Goal: Task Accomplishment & Management: Use online tool/utility

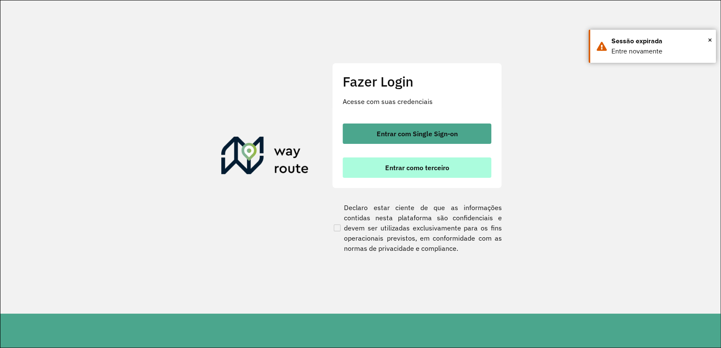
click at [411, 165] on span "Entrar como terceiro" at bounding box center [417, 167] width 64 height 7
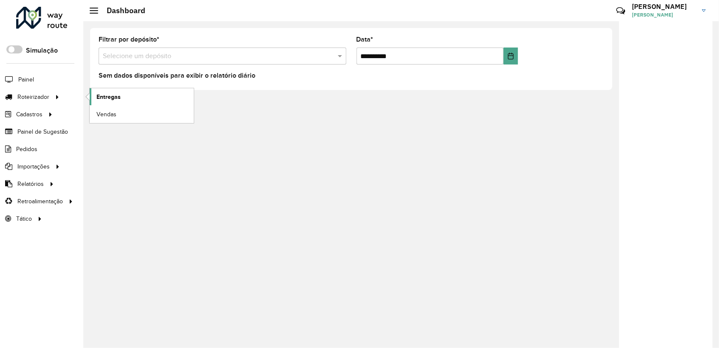
click at [109, 97] on span "Entregas" at bounding box center [108, 97] width 24 height 9
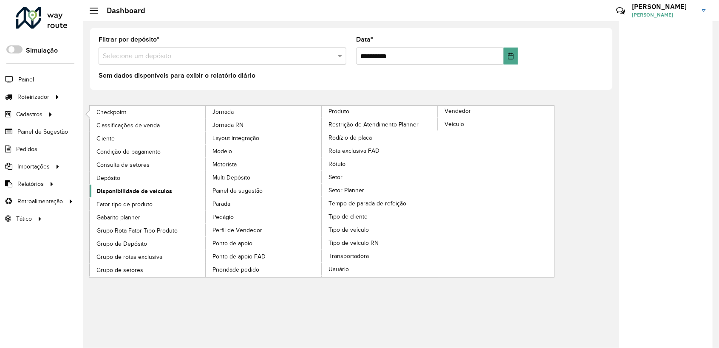
click at [148, 191] on span "Disponibilidade de veículos" at bounding box center [134, 191] width 76 height 9
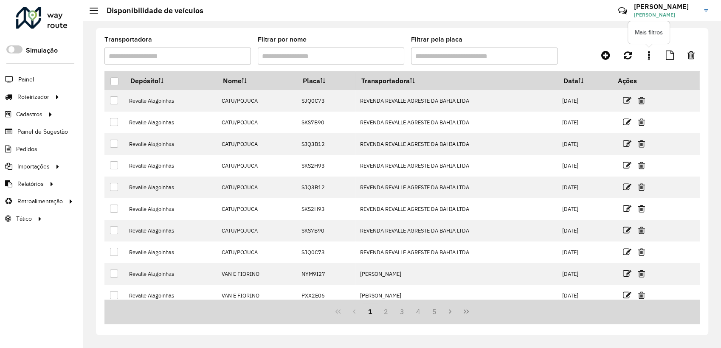
click at [654, 51] on link at bounding box center [649, 55] width 17 height 15
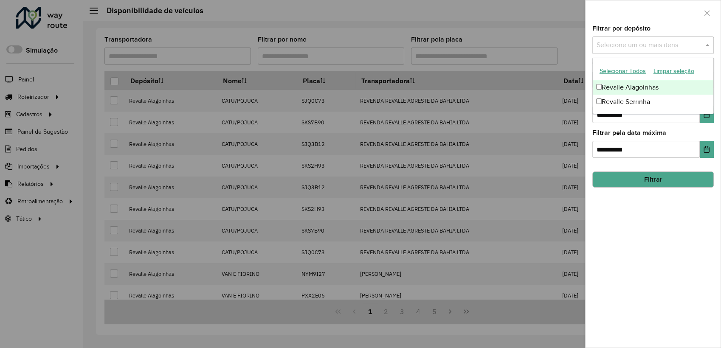
click at [656, 46] on input "text" at bounding box center [649, 45] width 109 height 10
click at [619, 105] on div "Revalle Serrinha" at bounding box center [653, 102] width 121 height 14
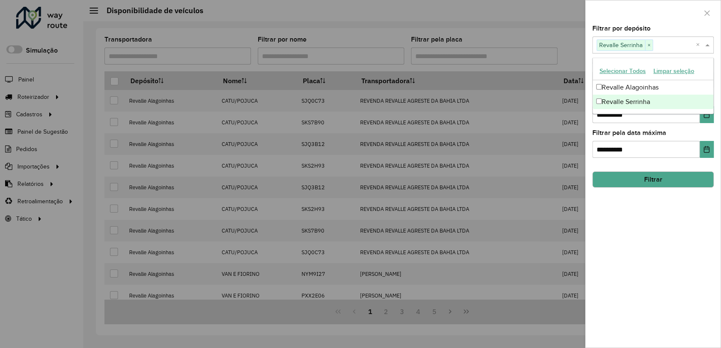
drag, startPoint x: 683, startPoint y: 244, endPoint x: 693, endPoint y: 190, distance: 54.9
click at [684, 240] on div "**********" at bounding box center [653, 186] width 135 height 322
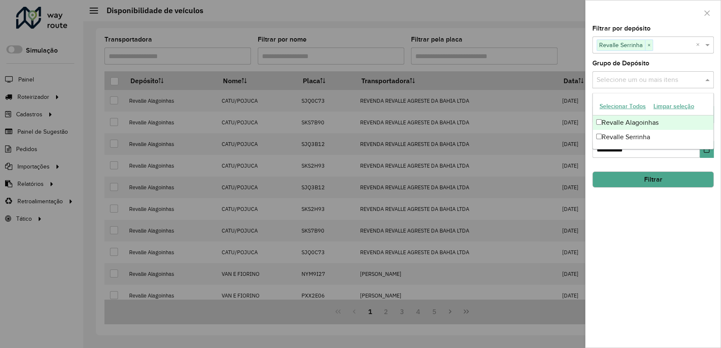
drag, startPoint x: 688, startPoint y: 81, endPoint x: 684, endPoint y: 83, distance: 4.4
click at [687, 81] on input "text" at bounding box center [649, 80] width 109 height 10
click at [632, 138] on div "Revalle Serrinha" at bounding box center [653, 137] width 121 height 14
drag, startPoint x: 632, startPoint y: 245, endPoint x: 633, endPoint y: 235, distance: 10.3
click at [633, 240] on div "**********" at bounding box center [653, 186] width 135 height 322
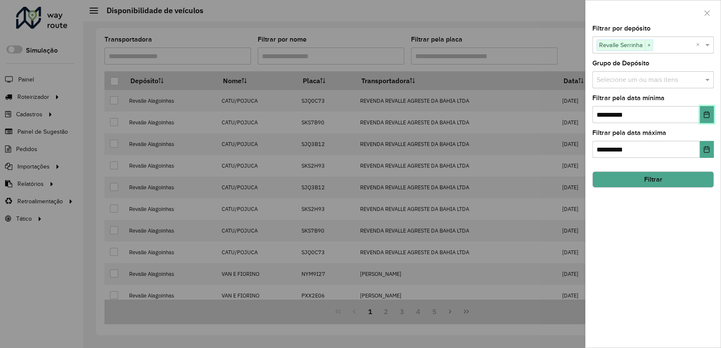
click at [704, 116] on icon "Choose Date" at bounding box center [707, 114] width 7 height 7
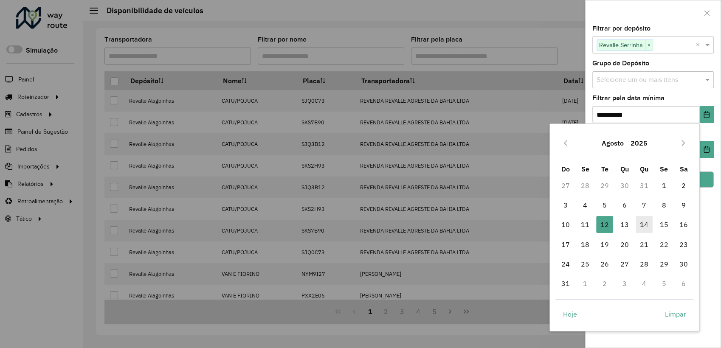
click at [644, 226] on span "14" at bounding box center [644, 224] width 17 height 17
type input "**********"
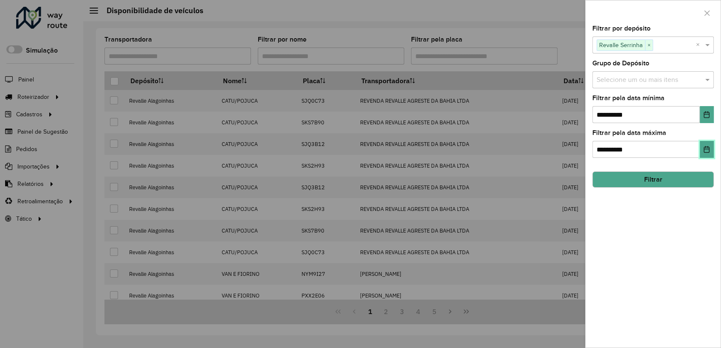
click at [705, 154] on button "Choose Date" at bounding box center [707, 149] width 14 height 17
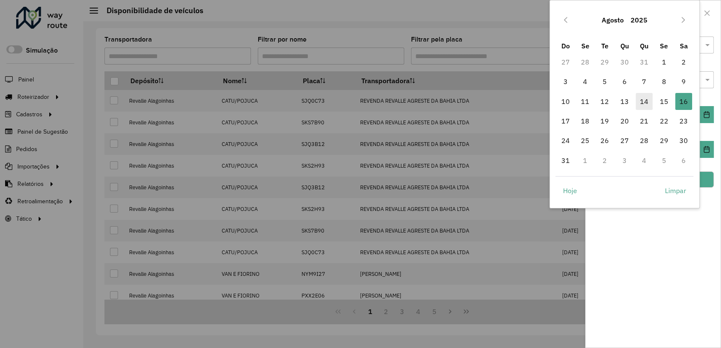
click at [649, 106] on span "14" at bounding box center [644, 101] width 17 height 17
type input "**********"
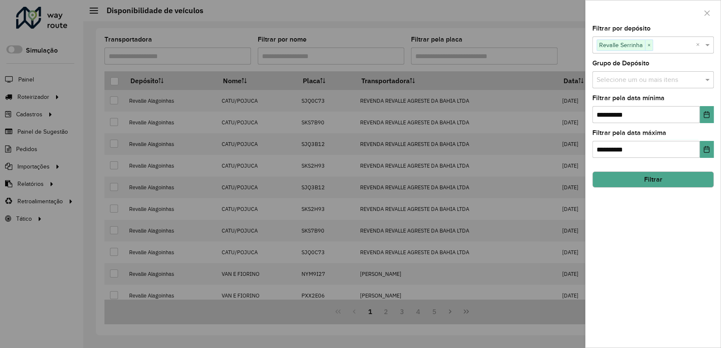
click at [663, 177] on button "Filtrar" at bounding box center [654, 180] width 122 height 16
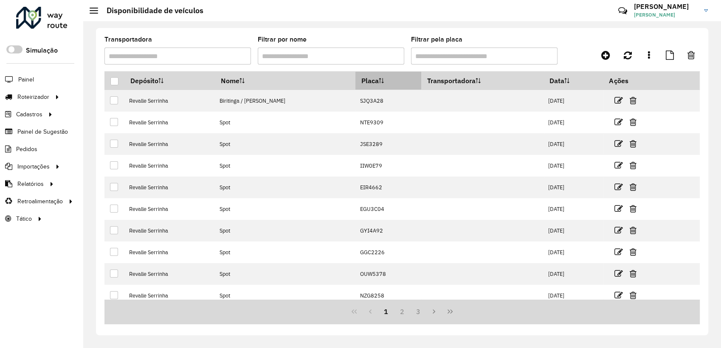
click at [356, 84] on th "Placa" at bounding box center [388, 81] width 65 height 18
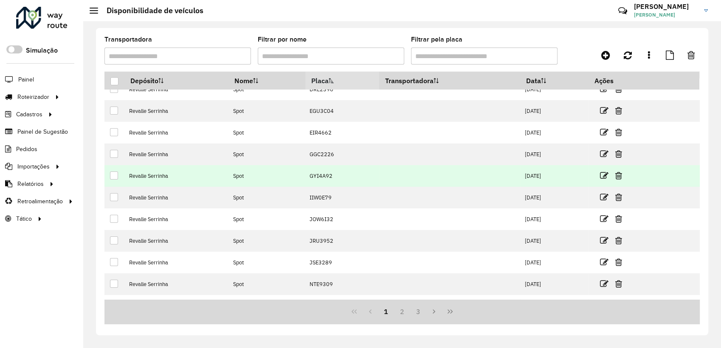
scroll to position [50, 0]
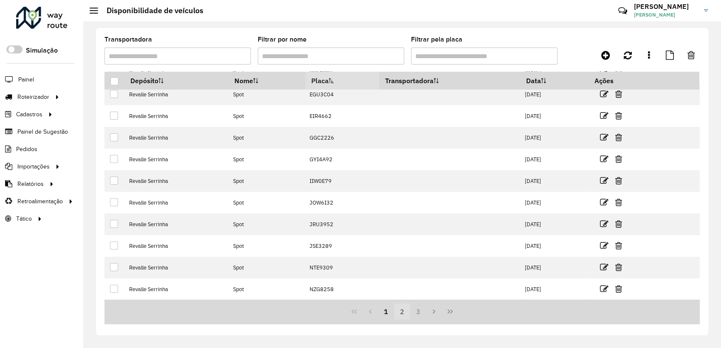
click at [409, 314] on button "2" at bounding box center [402, 312] width 16 height 16
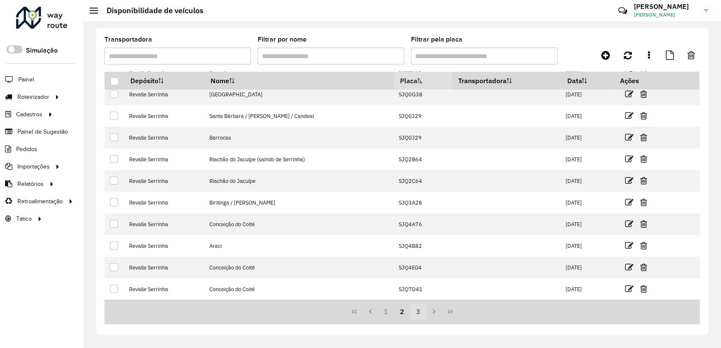
click at [417, 314] on button "3" at bounding box center [418, 312] width 16 height 16
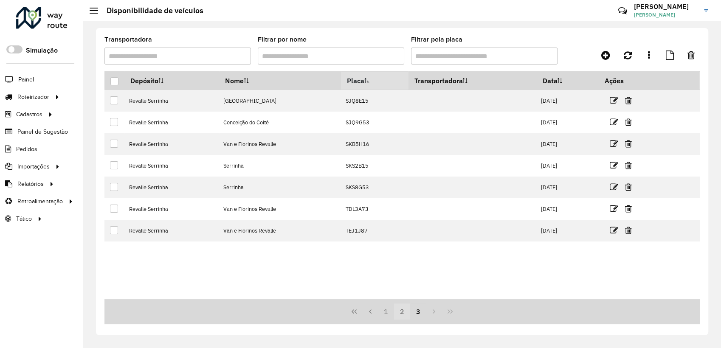
click at [405, 318] on button "2" at bounding box center [402, 312] width 16 height 16
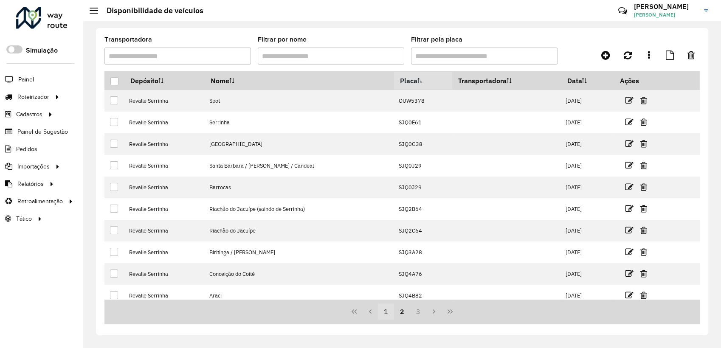
click at [393, 312] on button "1" at bounding box center [386, 312] width 16 height 16
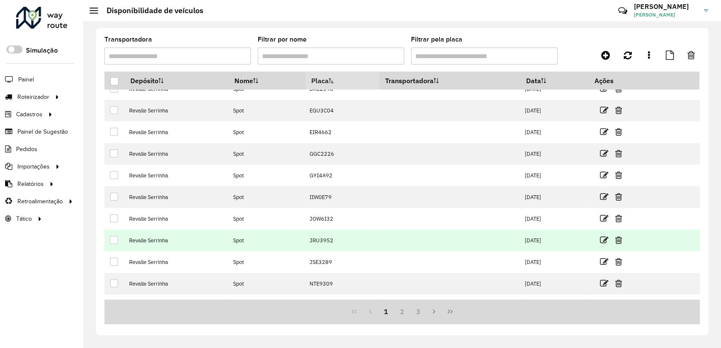
scroll to position [50, 0]
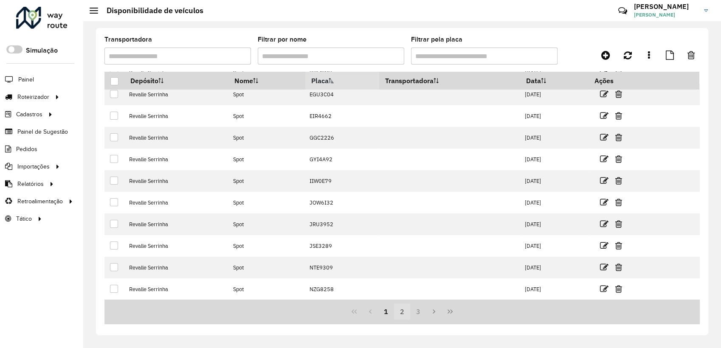
click at [404, 312] on button "2" at bounding box center [402, 312] width 16 height 16
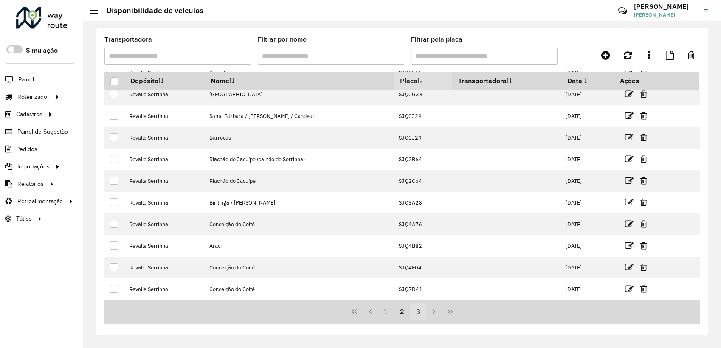
click at [415, 313] on button "3" at bounding box center [418, 312] width 16 height 16
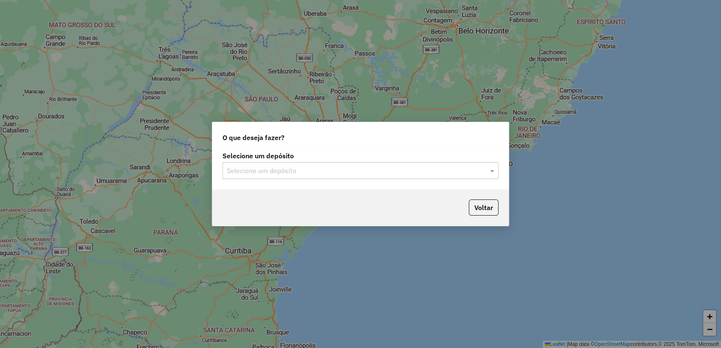
click at [268, 178] on div "Selecione um depósito" at bounding box center [361, 170] width 276 height 17
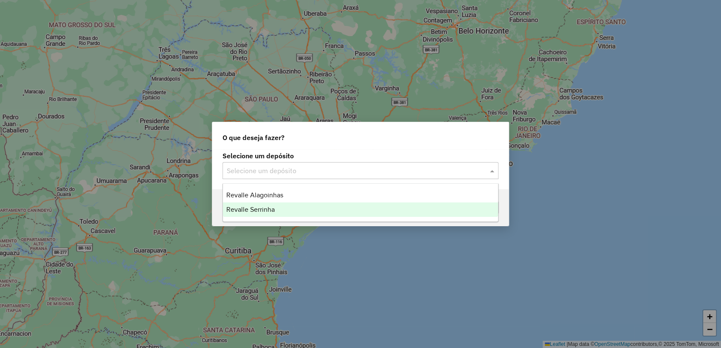
click at [264, 209] on span "Revalle Serrinha" at bounding box center [250, 209] width 48 height 7
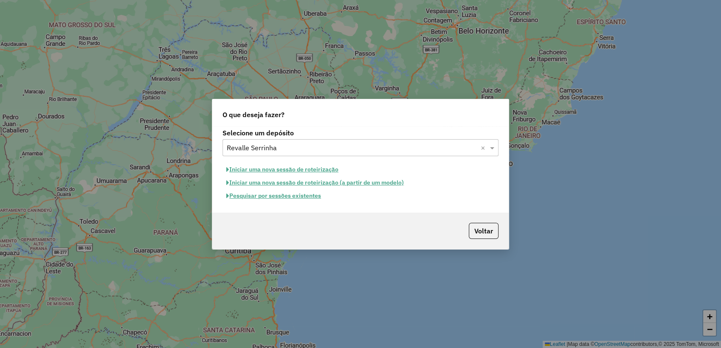
click at [284, 195] on button "Pesquisar por sessões existentes" at bounding box center [274, 195] width 102 height 13
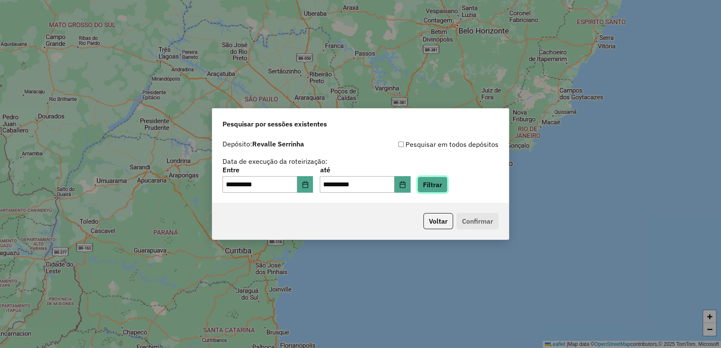
click at [442, 180] on button "Filtrar" at bounding box center [433, 185] width 30 height 16
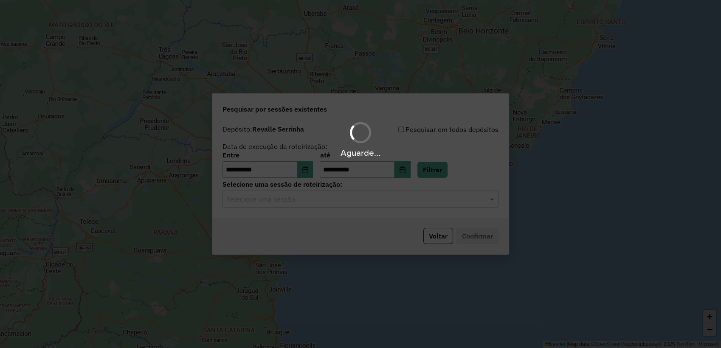
click at [279, 201] on hb-app "**********" at bounding box center [360, 174] width 721 height 348
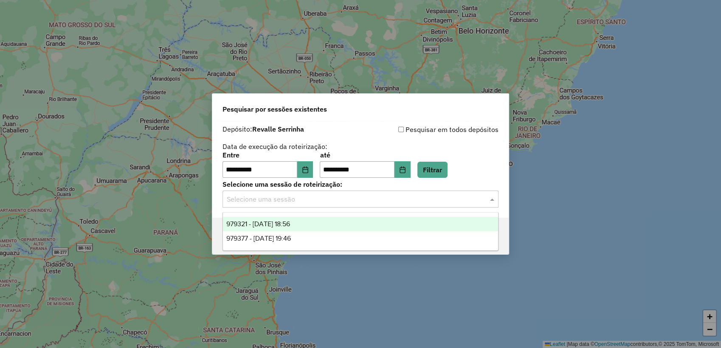
click at [277, 202] on input "text" at bounding box center [352, 200] width 251 height 10
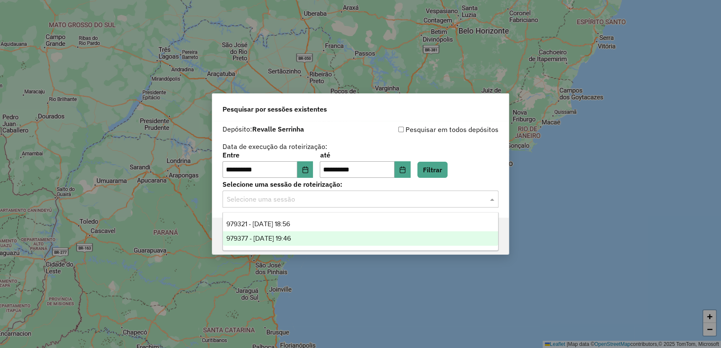
click at [286, 236] on span "979377 - 14/08/2025 19:46" at bounding box center [258, 238] width 65 height 7
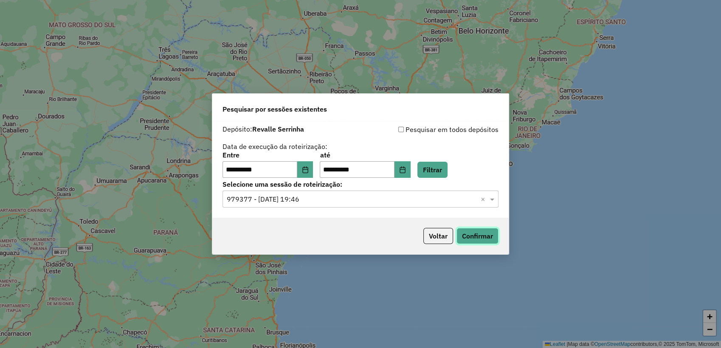
click at [483, 237] on button "Confirmar" at bounding box center [478, 236] width 42 height 16
click at [399, 193] on div "Selecione uma sessão × 979377 - 14/08/2025 19:46 ×" at bounding box center [361, 199] width 276 height 17
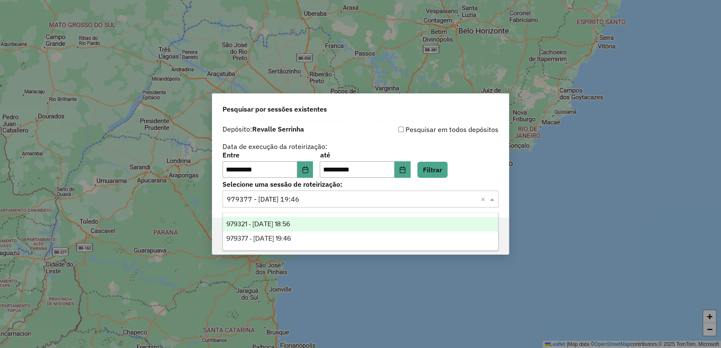
click at [345, 222] on div "979321 - 14/08/2025 18:56" at bounding box center [360, 224] width 275 height 14
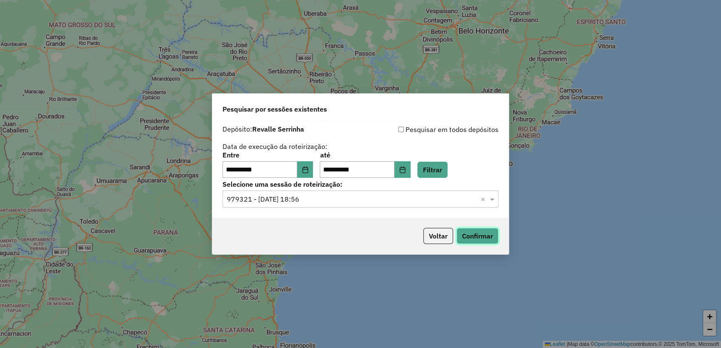
click at [478, 237] on button "Confirmar" at bounding box center [478, 236] width 42 height 16
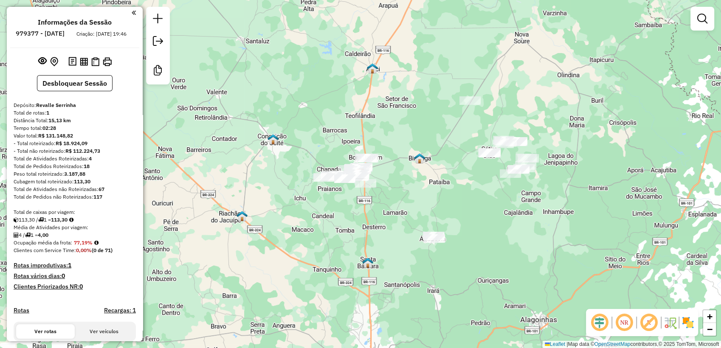
click at [622, 327] on em at bounding box center [624, 323] width 20 height 20
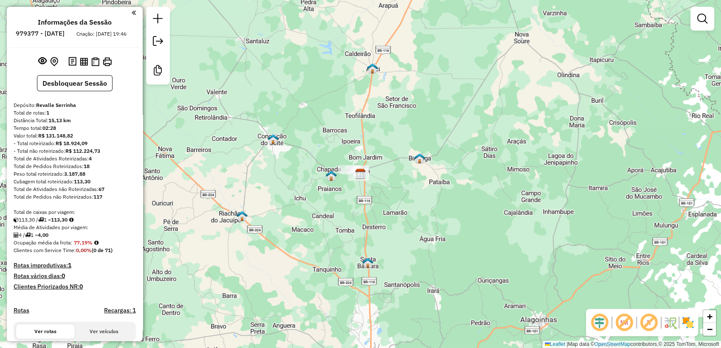
scroll to position [195, 0]
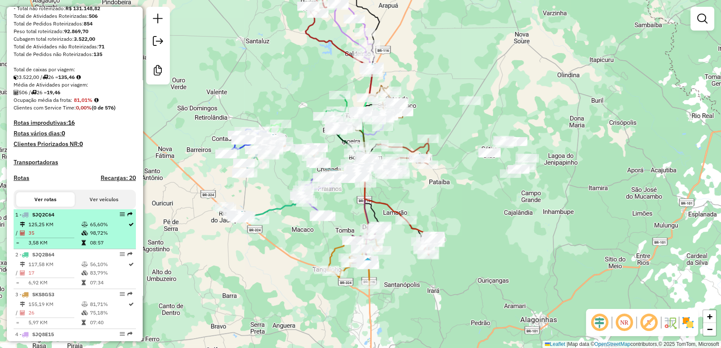
scroll to position [157, 0]
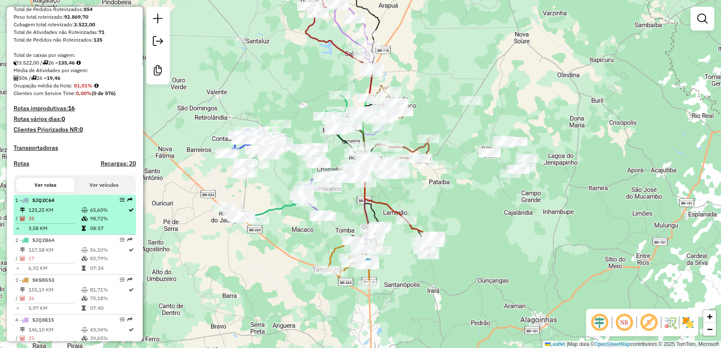
click at [86, 213] on icon at bounding box center [85, 210] width 6 height 5
select select "**********"
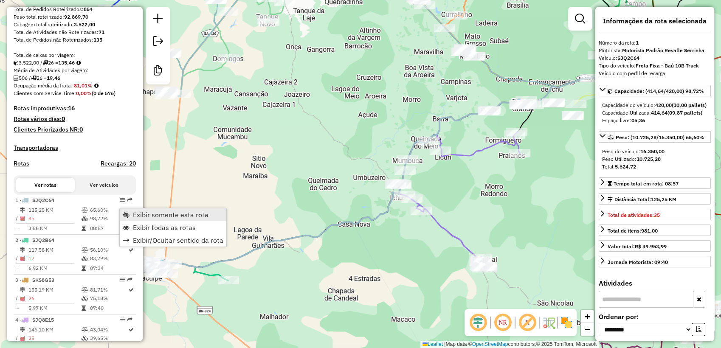
drag, startPoint x: 151, startPoint y: 212, endPoint x: 143, endPoint y: 214, distance: 8.2
click at [151, 212] on span "Exibir somente esta rota" at bounding box center [171, 215] width 76 height 7
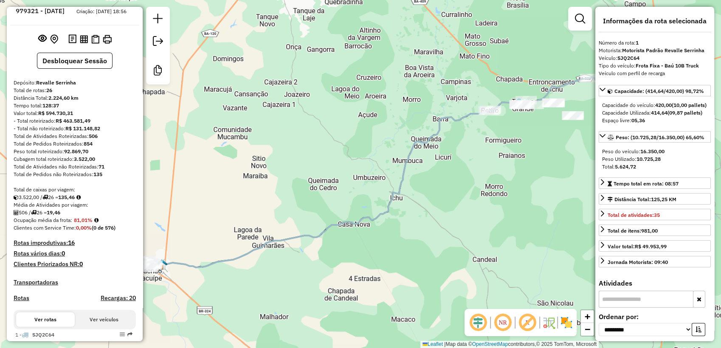
scroll to position [180, 0]
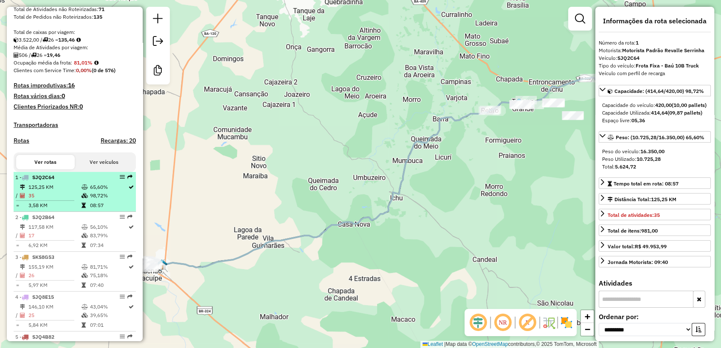
click at [71, 199] on td "35" at bounding box center [54, 196] width 53 height 8
click at [94, 200] on td "98,72%" at bounding box center [109, 196] width 38 height 8
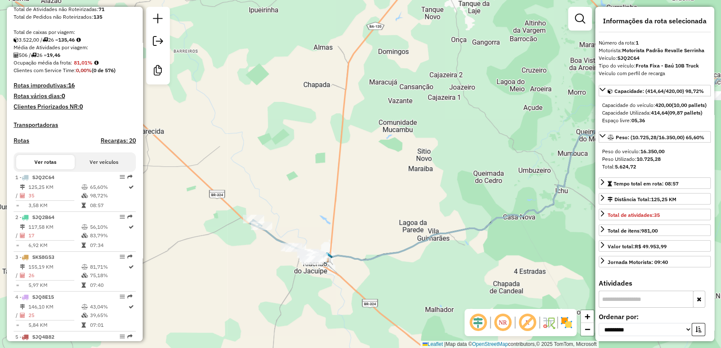
drag, startPoint x: 205, startPoint y: 216, endPoint x: 364, endPoint y: 209, distance: 159.0
click at [368, 209] on div "Janela de atendimento Grade de atendimento Capacidade Transportadoras Veículos …" at bounding box center [360, 174] width 721 height 348
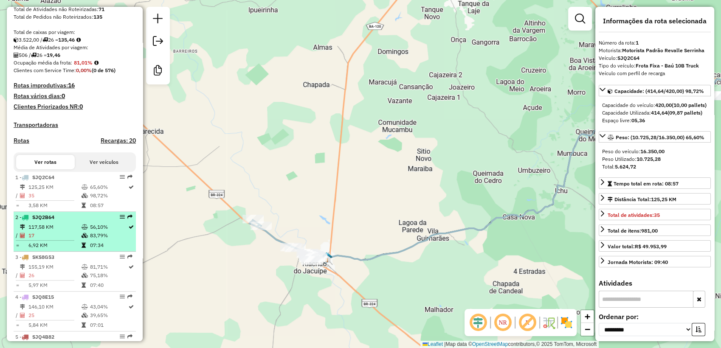
click at [81, 232] on td at bounding box center [85, 227] width 8 height 8
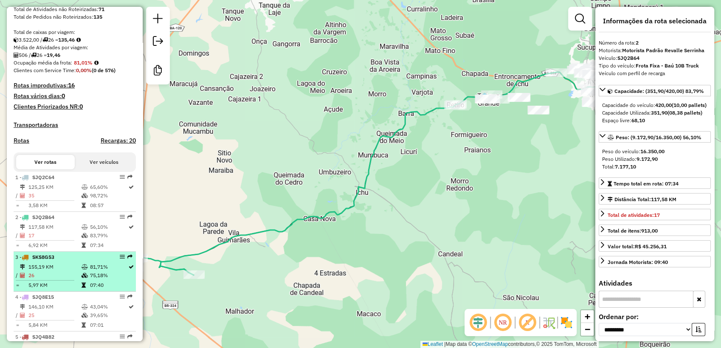
click at [74, 271] on td "155,19 KM" at bounding box center [54, 267] width 53 height 8
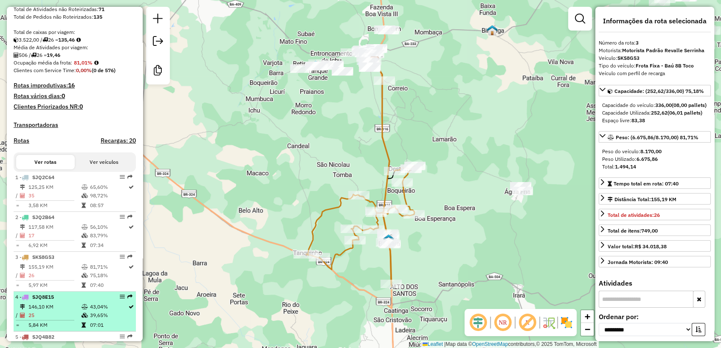
click at [74, 301] on div "4 - SJQ8E15" at bounding box center [60, 298] width 90 height 8
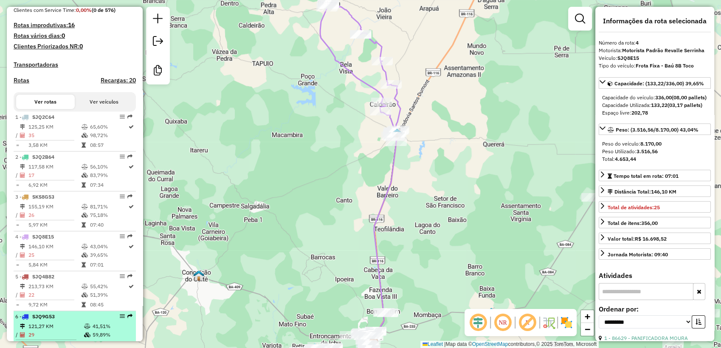
scroll to position [258, 0]
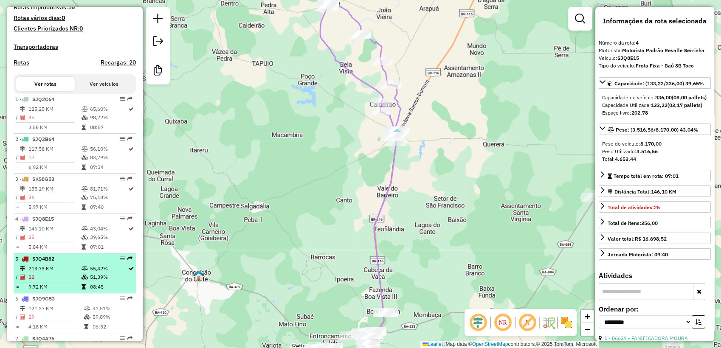
click at [76, 282] on td "22" at bounding box center [54, 277] width 53 height 8
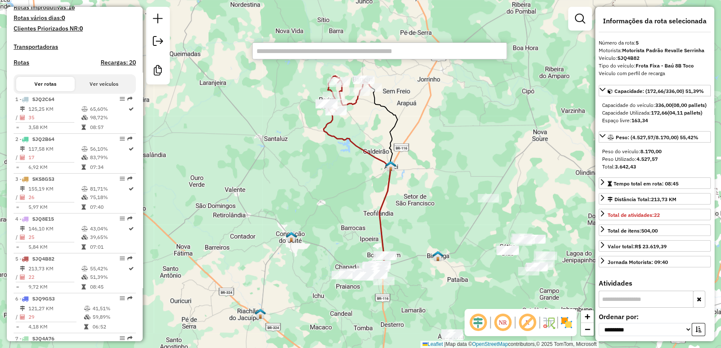
paste input "*****"
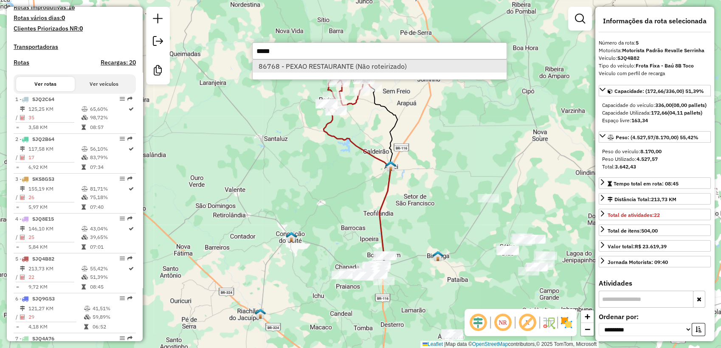
type input "*****"
click at [322, 72] on li "86768 - PEXAO RESTAURANTE (Não roteirizado)" at bounding box center [380, 66] width 254 height 13
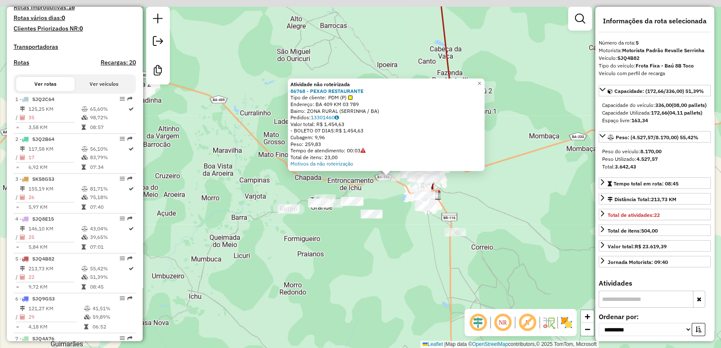
drag, startPoint x: 418, startPoint y: 159, endPoint x: 395, endPoint y: 195, distance: 42.8
click at [393, 198] on div "Atividade não roteirizada 86768 - PEXAO RESTAURANTE Tipo de cliente: PDM (P) En…" at bounding box center [360, 174] width 721 height 348
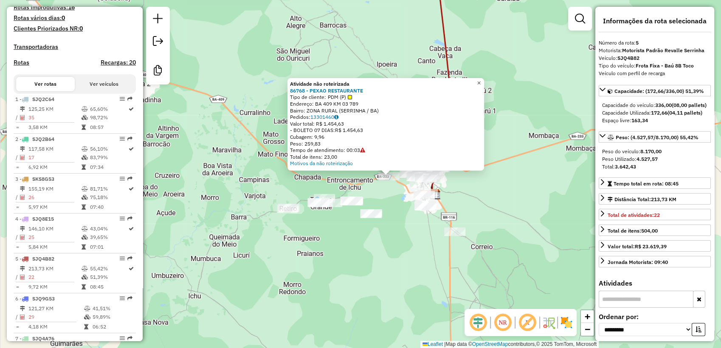
click at [481, 80] on span "×" at bounding box center [479, 82] width 4 height 7
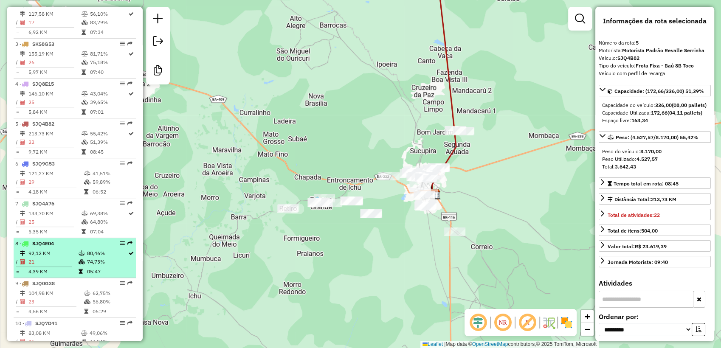
scroll to position [236, 0]
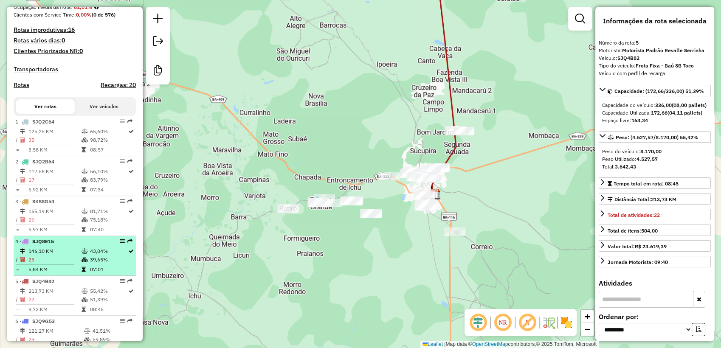
click at [90, 256] on td "43,04%" at bounding box center [109, 251] width 38 height 8
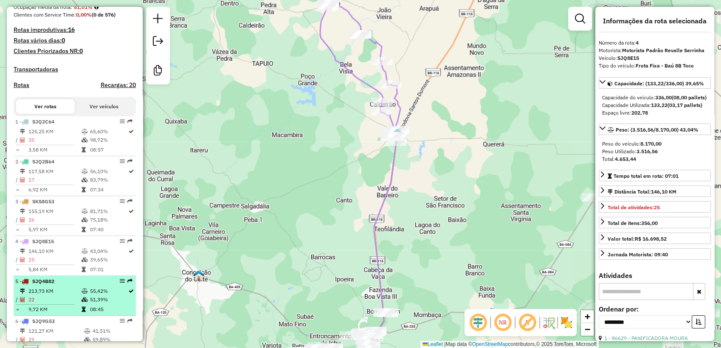
click at [92, 286] on div "5 - SJQ4B82" at bounding box center [60, 282] width 90 height 8
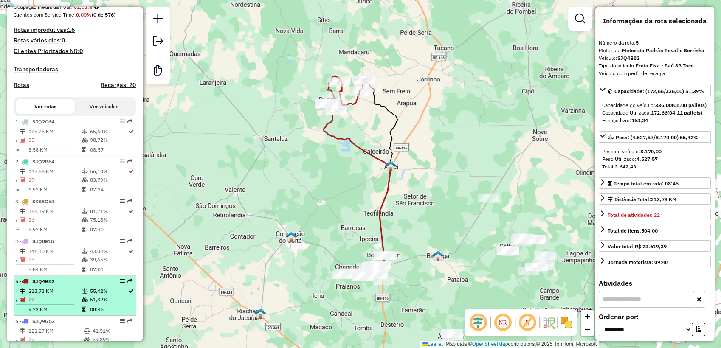
click at [90, 304] on td "51,39%" at bounding box center [109, 300] width 38 height 8
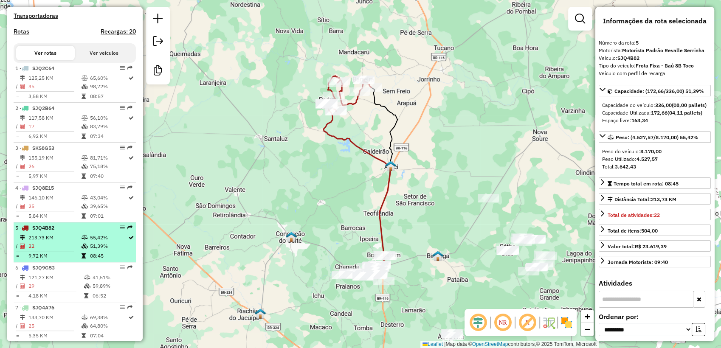
scroll to position [314, 0]
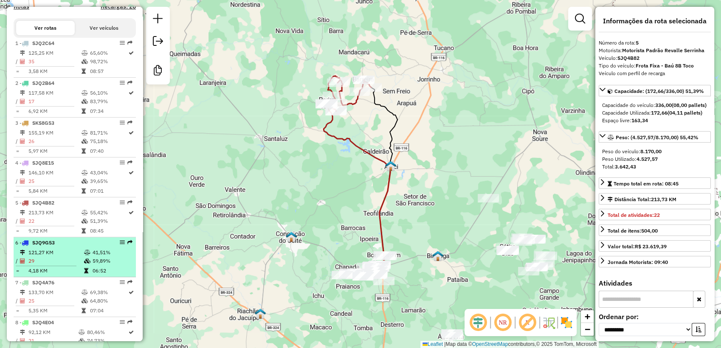
click at [74, 264] on td "29" at bounding box center [56, 261] width 56 height 8
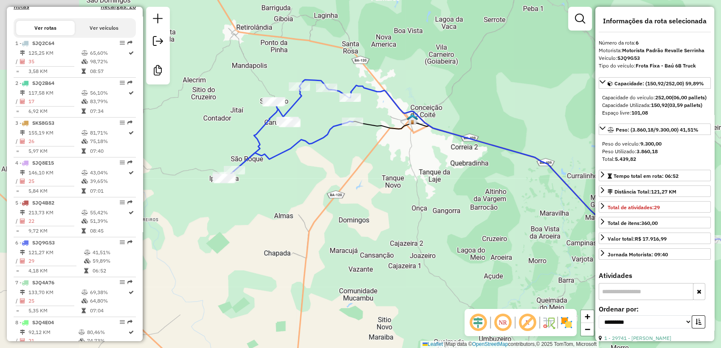
drag, startPoint x: 230, startPoint y: 231, endPoint x: 363, endPoint y: 227, distance: 132.6
click at [363, 227] on div "Janela de atendimento Grade de atendimento Capacidade Transportadoras Veículos …" at bounding box center [360, 174] width 721 height 348
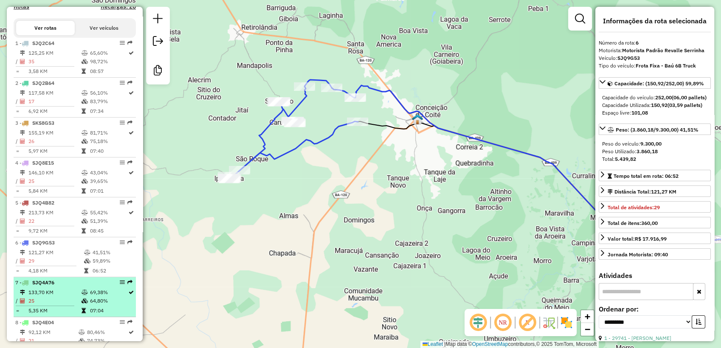
click at [69, 297] on td "133,70 KM" at bounding box center [54, 292] width 53 height 8
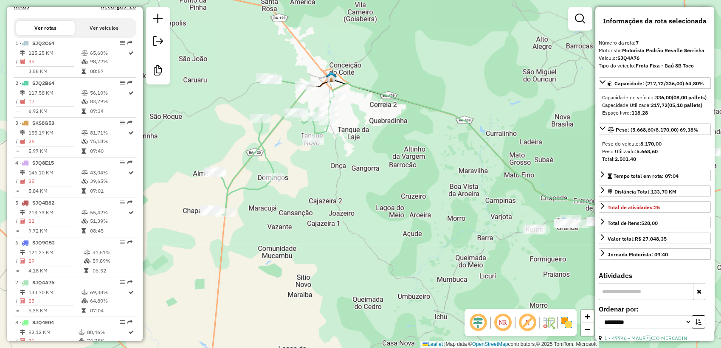
drag, startPoint x: 311, startPoint y: 256, endPoint x: 337, endPoint y: 249, distance: 26.4
click at [337, 249] on div "Janela de atendimento Grade de atendimento Capacidade Transportadoras Veículos …" at bounding box center [360, 174] width 721 height 348
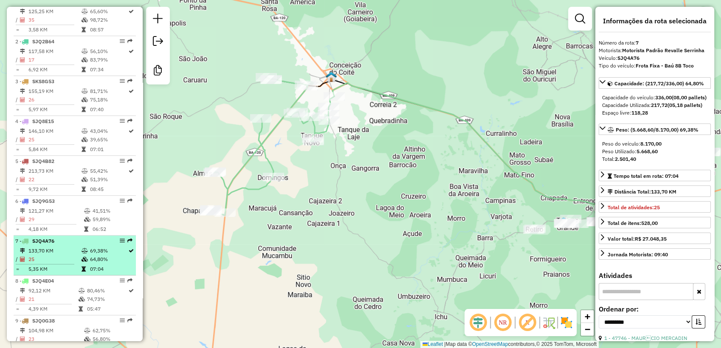
scroll to position [393, 0]
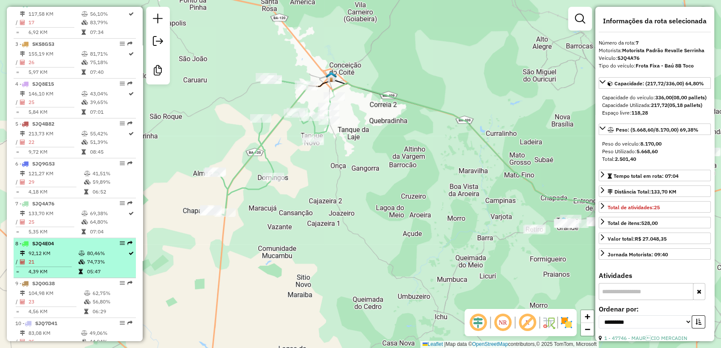
click at [90, 265] on td "74,73%" at bounding box center [107, 262] width 41 height 8
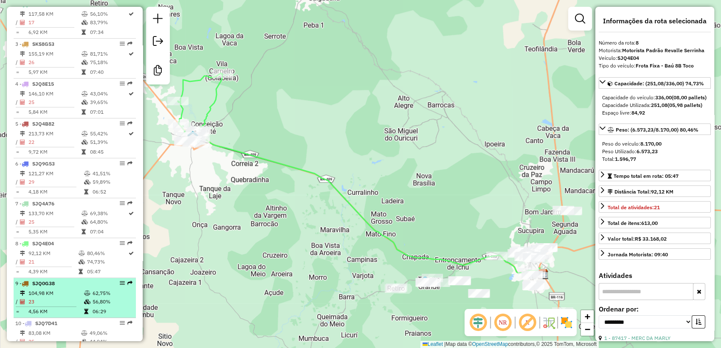
click at [92, 288] on div "9 - SJQ0G38" at bounding box center [60, 284] width 90 height 8
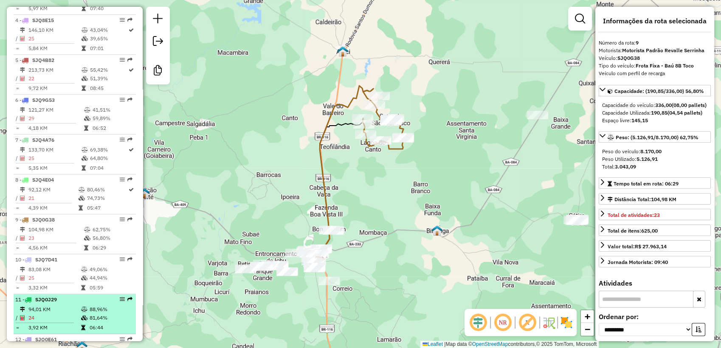
scroll to position [472, 0]
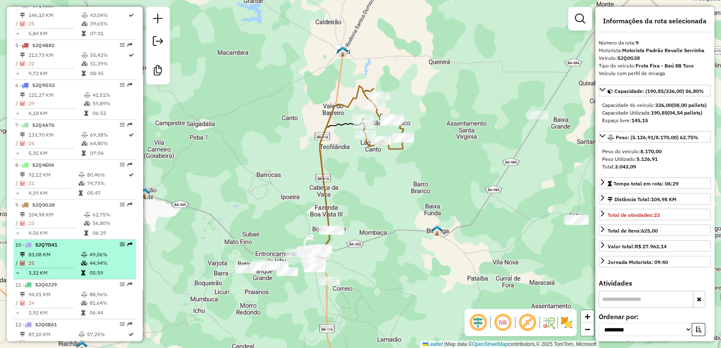
click at [83, 266] on icon at bounding box center [84, 263] width 6 height 5
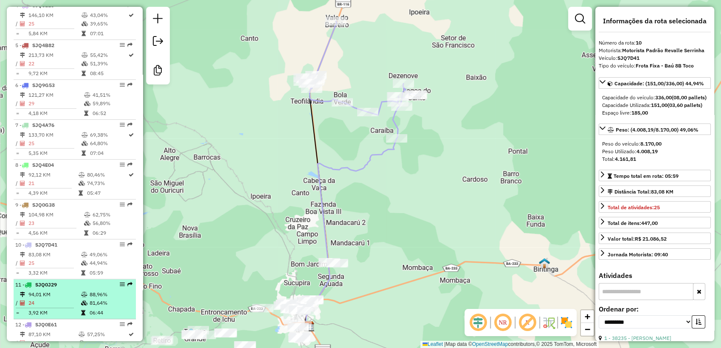
click at [86, 289] on div "11 - SJQ0J29" at bounding box center [60, 285] width 90 height 8
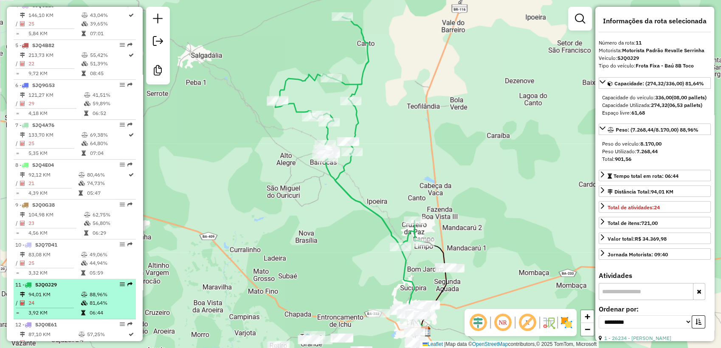
scroll to position [551, 0]
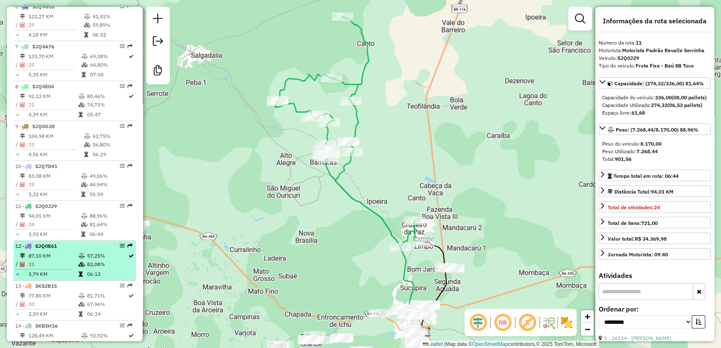
click at [79, 259] on icon at bounding box center [82, 256] width 6 height 5
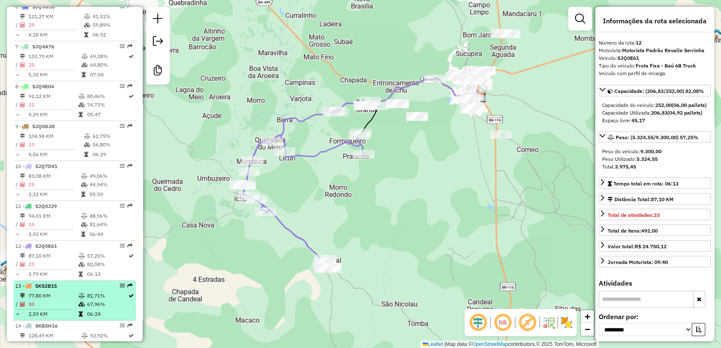
click at [75, 290] on div "13 - SKS2B15" at bounding box center [60, 287] width 90 height 8
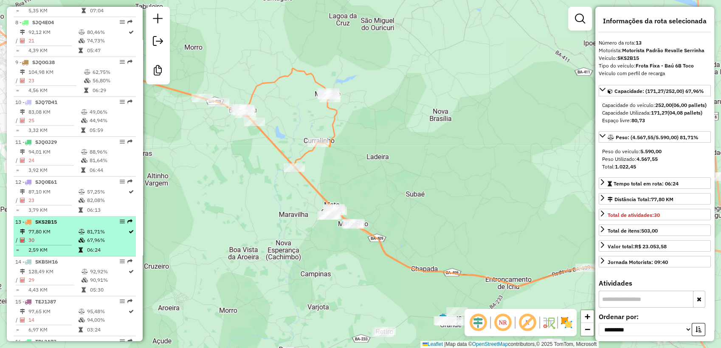
scroll to position [629, 0]
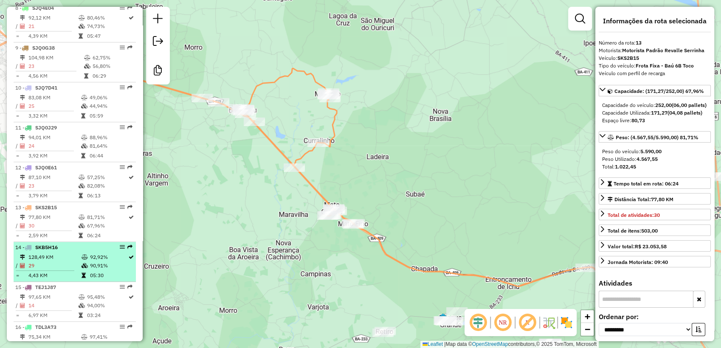
click at [72, 262] on td "128,49 KM" at bounding box center [54, 257] width 53 height 8
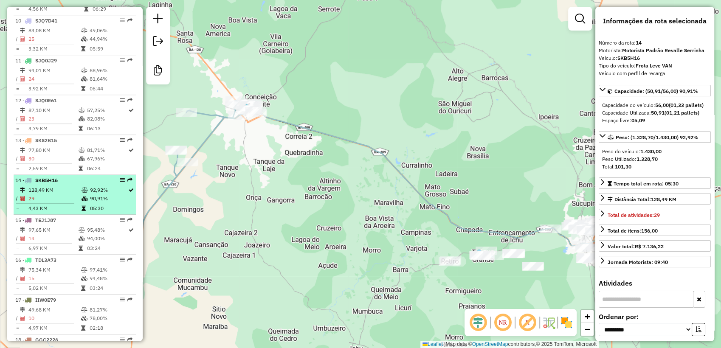
scroll to position [708, 0]
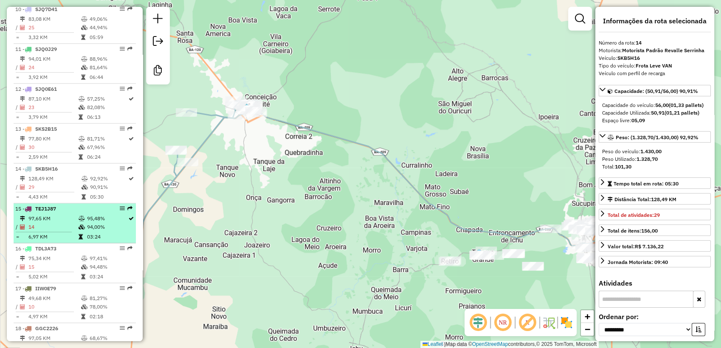
click at [69, 223] on td "97,65 KM" at bounding box center [53, 219] width 50 height 8
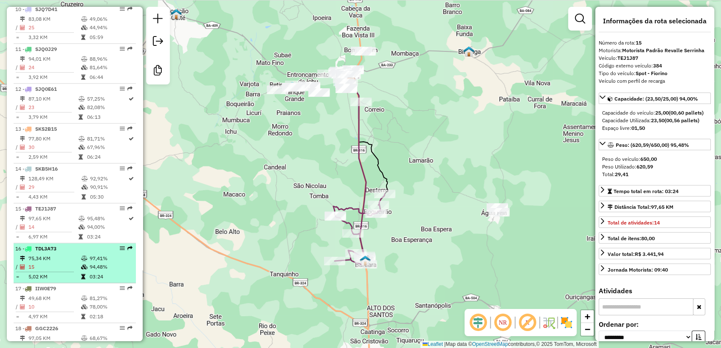
click at [78, 263] on td "75,34 KM" at bounding box center [54, 258] width 53 height 8
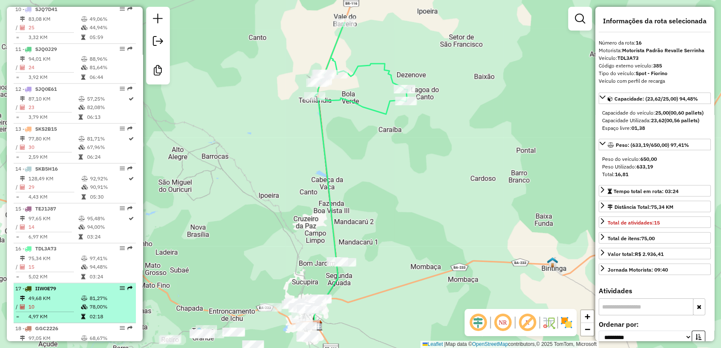
click at [90, 300] on li "17 - IIW0E79 49,68 KM 81,27% / 10 78,00% = 4,97 KM 02:18" at bounding box center [75, 303] width 122 height 40
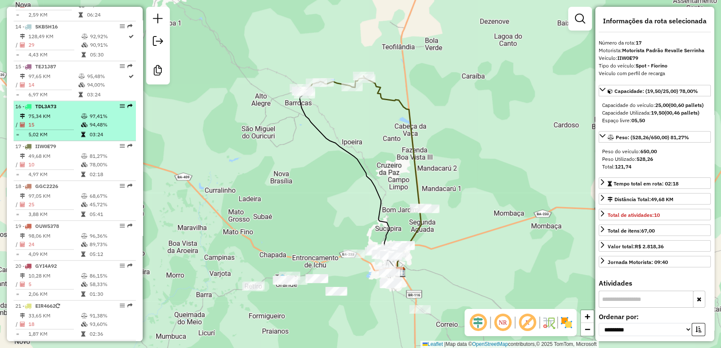
scroll to position [865, 0]
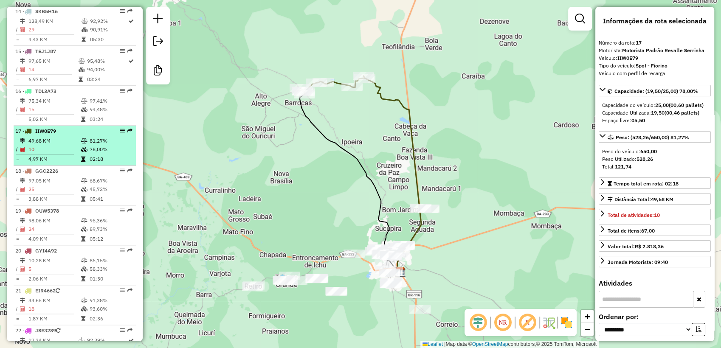
click at [61, 154] on td "10" at bounding box center [54, 149] width 53 height 8
click at [66, 163] on td "4,97 KM" at bounding box center [54, 159] width 53 height 8
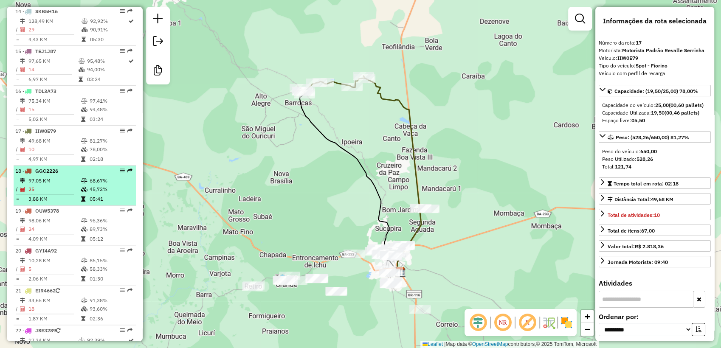
click at [72, 194] on td "25" at bounding box center [54, 189] width 53 height 8
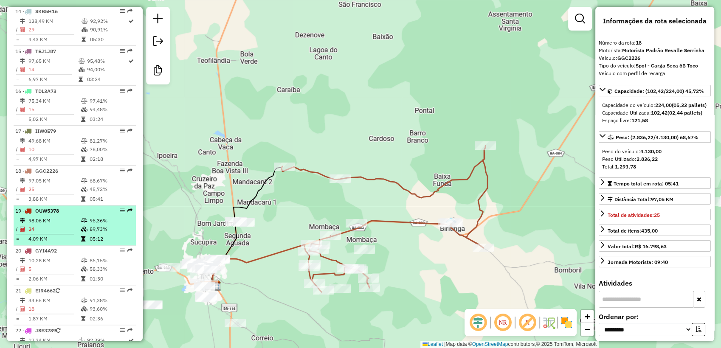
click at [90, 243] on td "05:12" at bounding box center [110, 239] width 43 height 8
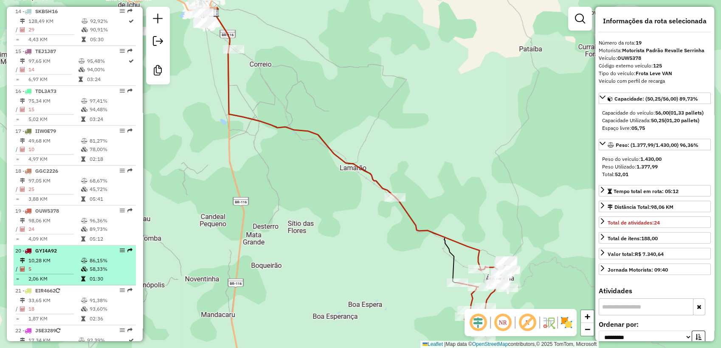
click at [81, 263] on icon at bounding box center [84, 260] width 6 height 5
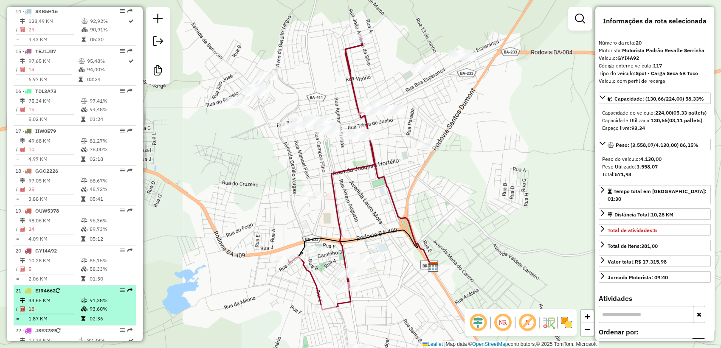
click at [94, 295] on div "21 - EIR4662" at bounding box center [60, 291] width 90 height 8
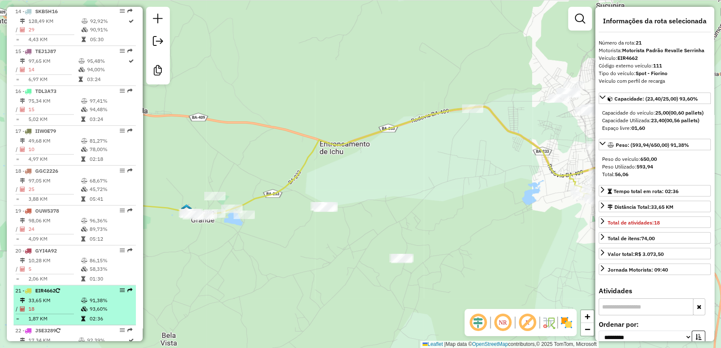
scroll to position [944, 0]
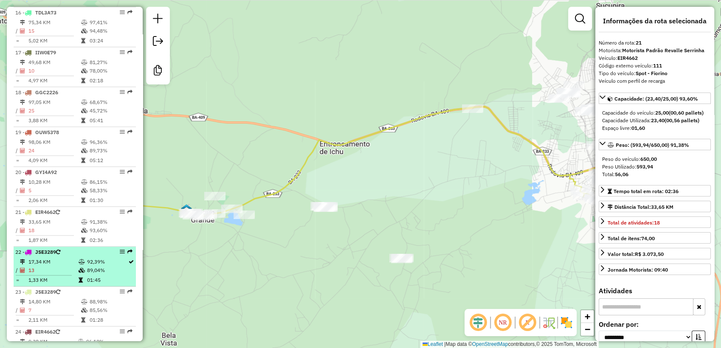
click at [82, 273] on icon at bounding box center [82, 270] width 6 height 5
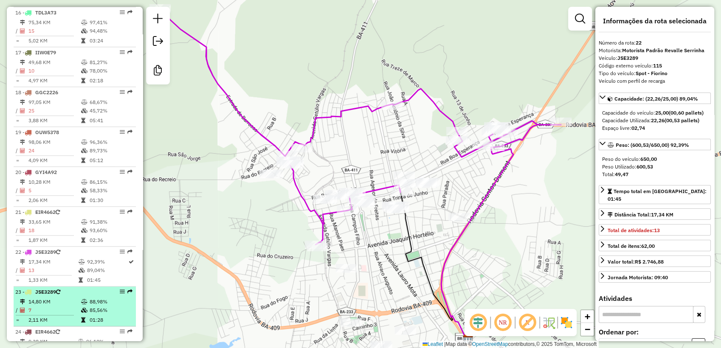
click at [79, 303] on li "23 - JSE3289 14,80 KM 88,98% / 7 85,56% = 2,11 KM 01:28" at bounding box center [75, 307] width 122 height 40
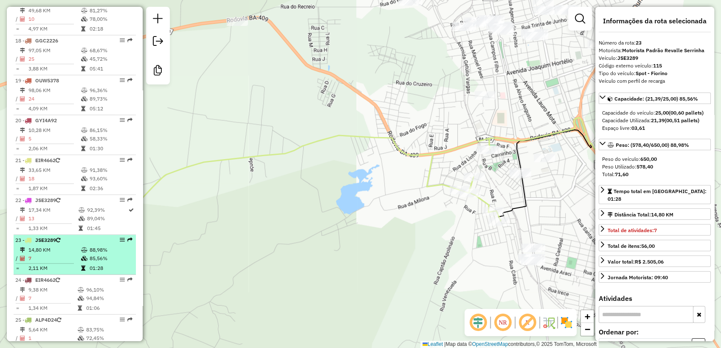
scroll to position [1023, 0]
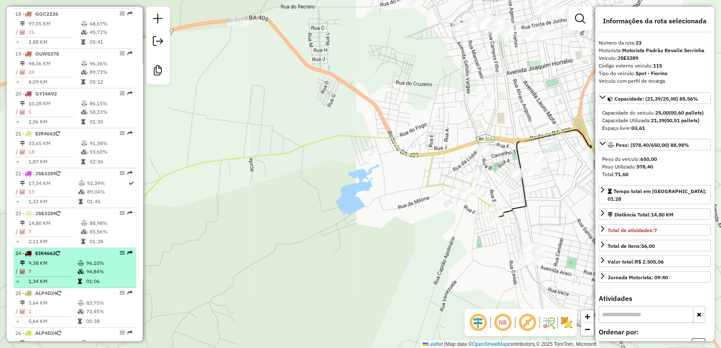
click at [69, 274] on td "7" at bounding box center [52, 272] width 49 height 8
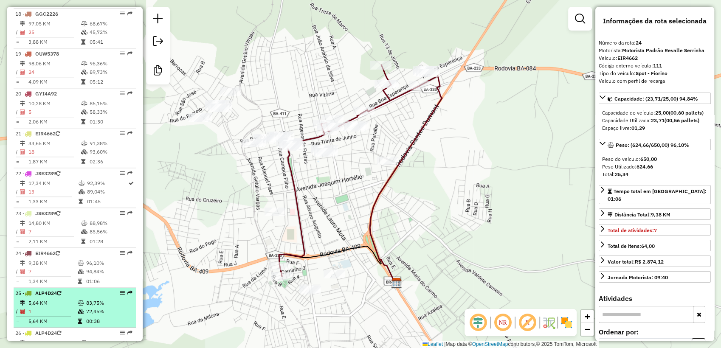
click at [71, 297] on div "25 - ALP4D24" at bounding box center [60, 294] width 90 height 8
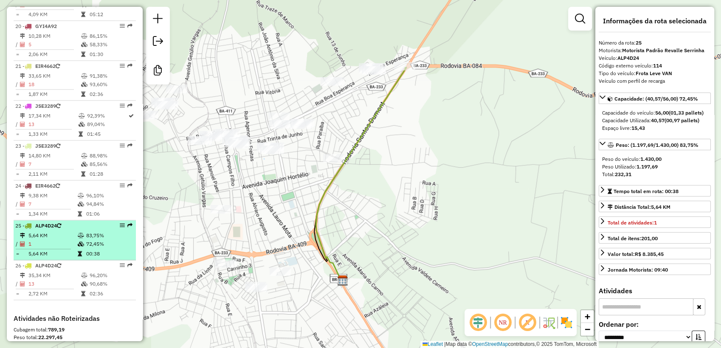
scroll to position [1101, 0]
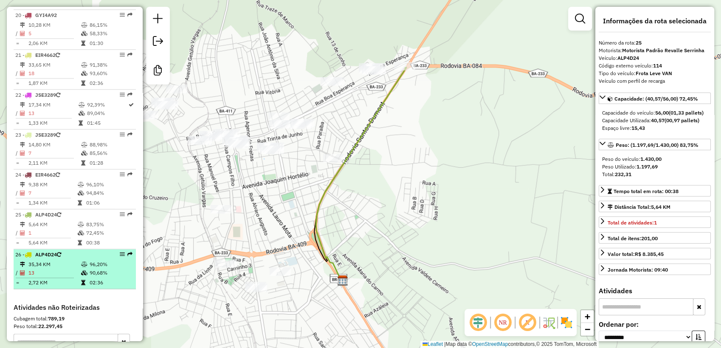
click at [77, 269] on td "35,34 KM" at bounding box center [54, 264] width 53 height 8
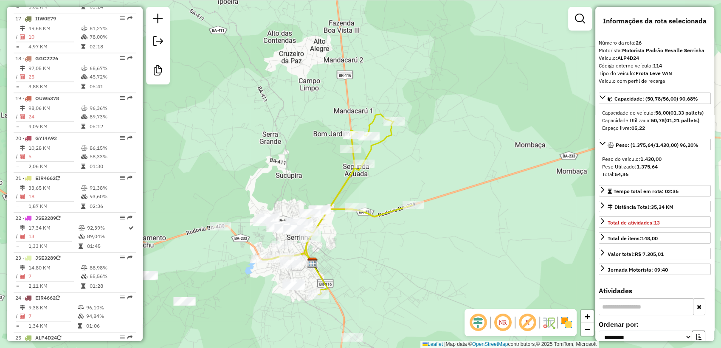
scroll to position [495, 0]
